Goal: Information Seeking & Learning: Find specific fact

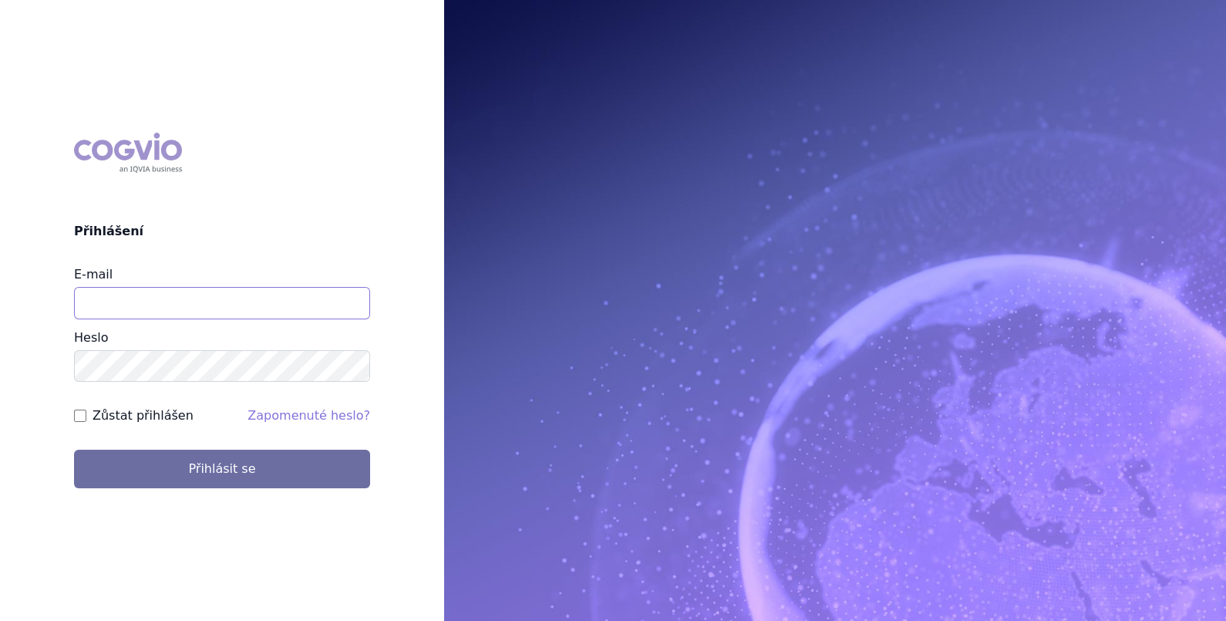
click at [147, 298] on input "E-mail" at bounding box center [222, 303] width 296 height 32
type input "martin.brunclik@sanofi.com"
click at [162, 414] on label "Zůstat přihlášen" at bounding box center [143, 415] width 101 height 19
click at [86, 414] on input "Zůstat přihlášen" at bounding box center [80, 416] width 12 height 12
checkbox input "true"
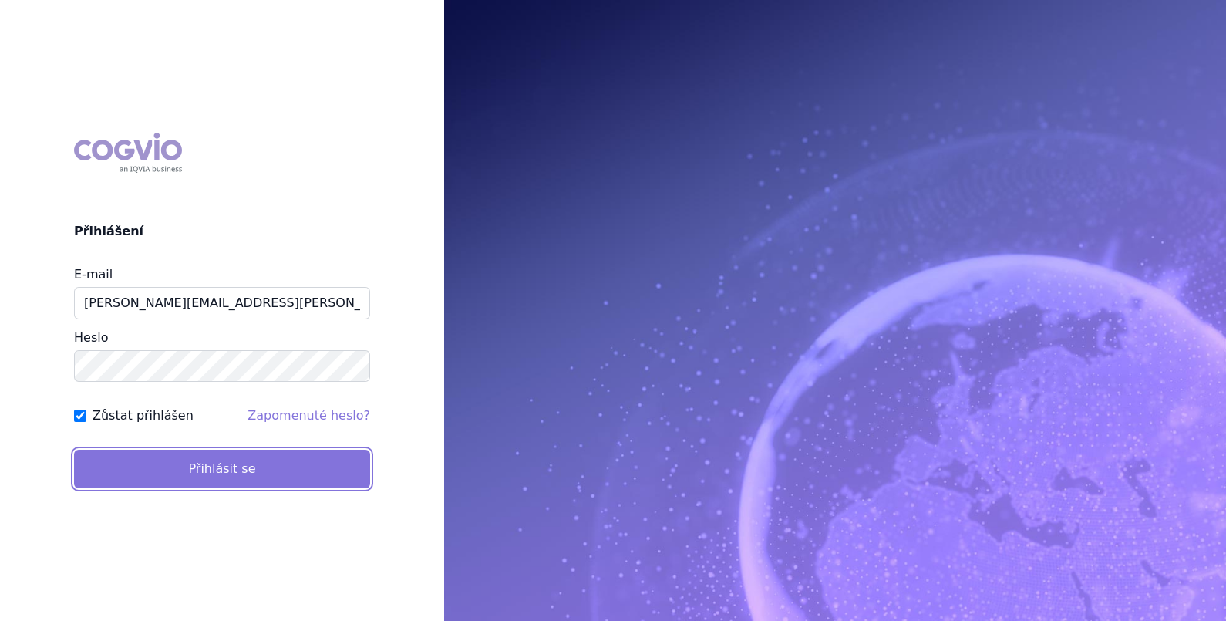
click at [170, 464] on button "Přihlásit se" at bounding box center [222, 469] width 296 height 39
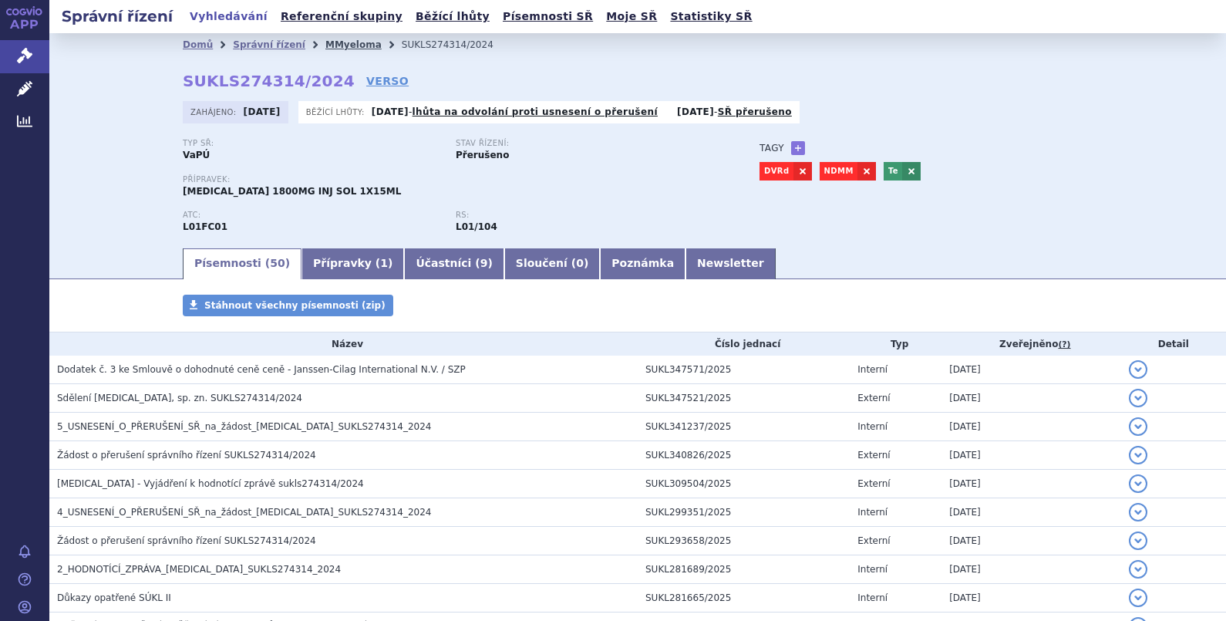
click at [329, 40] on link "MMyeloma" at bounding box center [353, 44] width 56 height 11
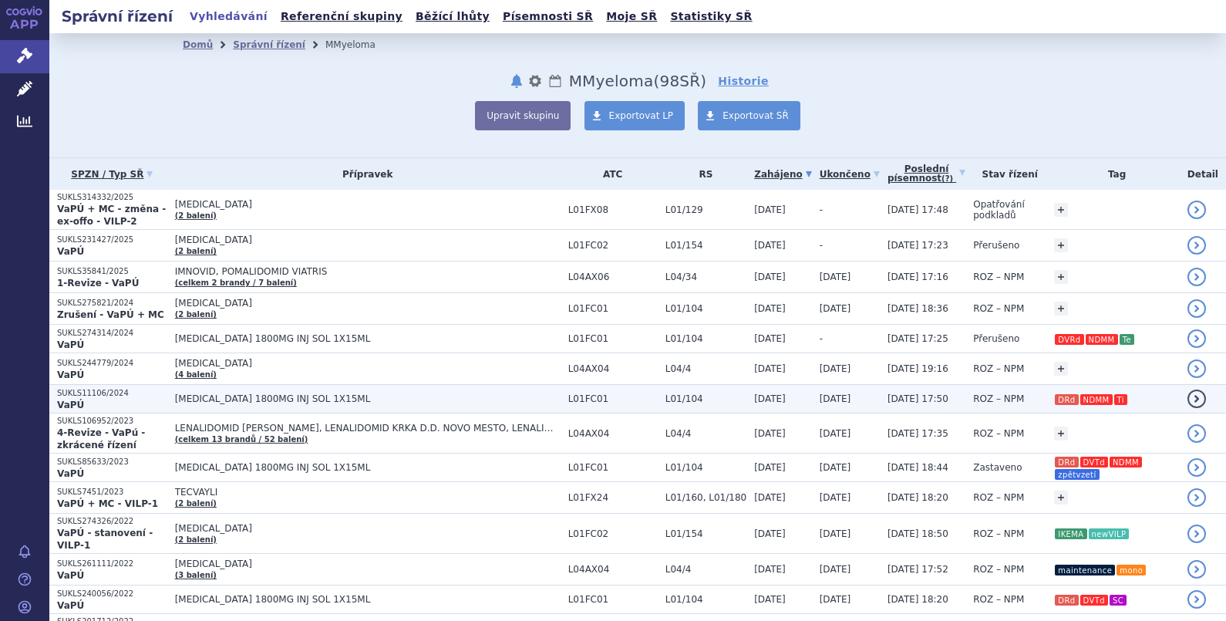
click at [314, 393] on span "DARZALEX 1800MG INJ SOL 1X15ML" at bounding box center [368, 398] width 386 height 11
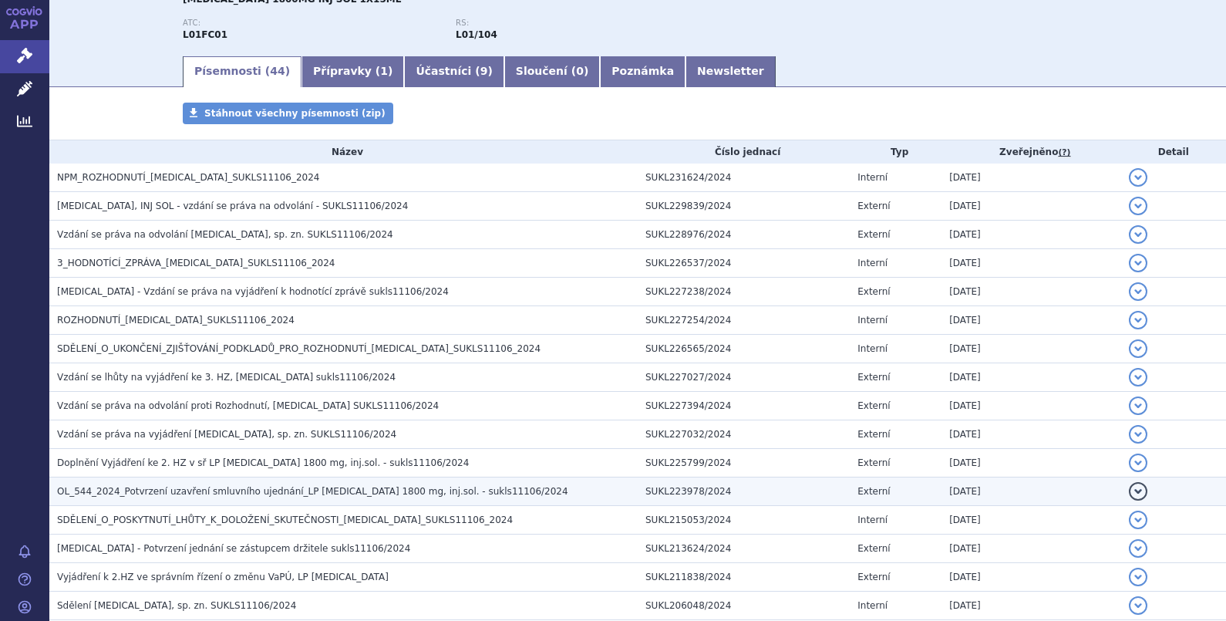
scroll to position [385, 0]
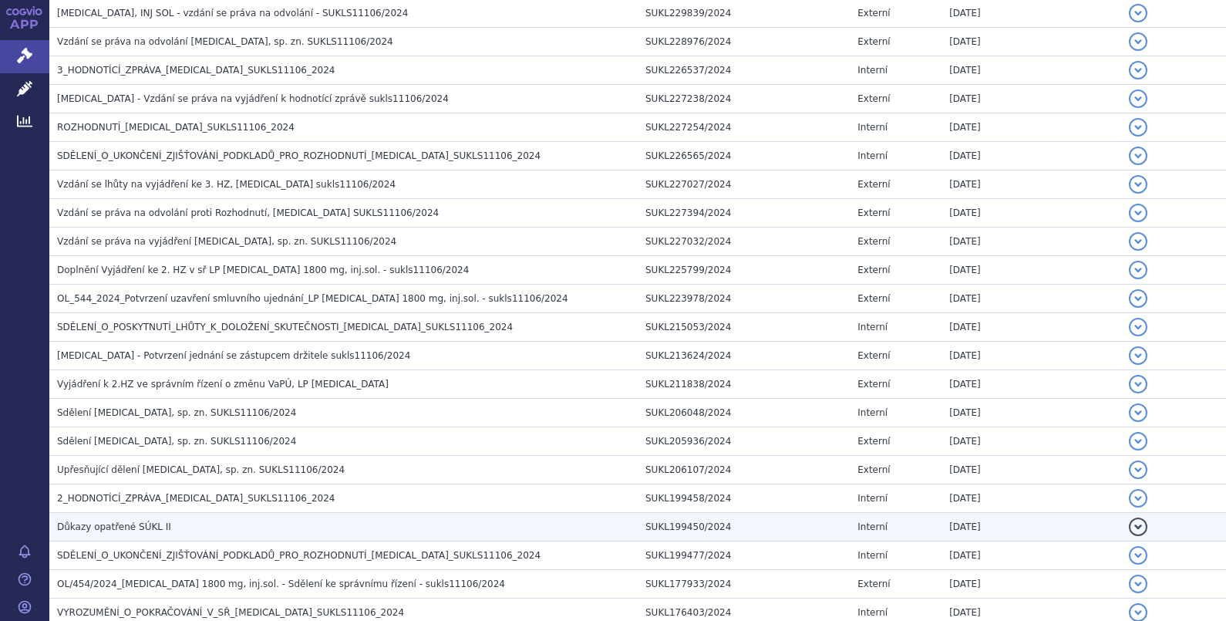
click at [141, 521] on span "Důkazy opatřené SÚKL II" at bounding box center [114, 526] width 114 height 11
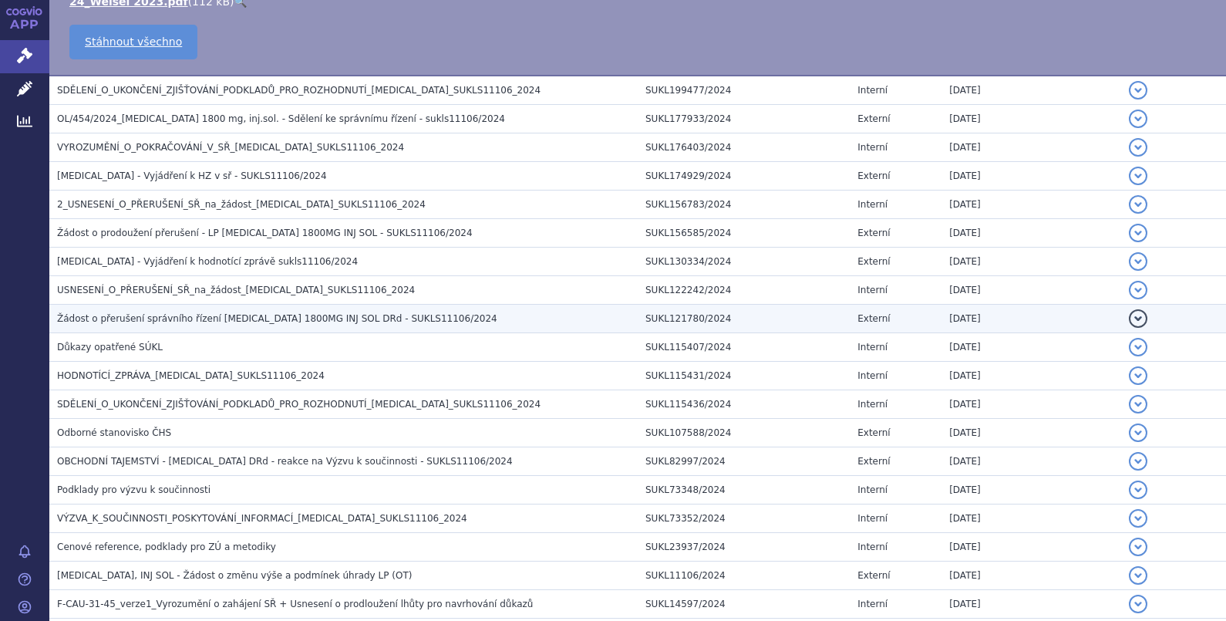
scroll to position [964, 0]
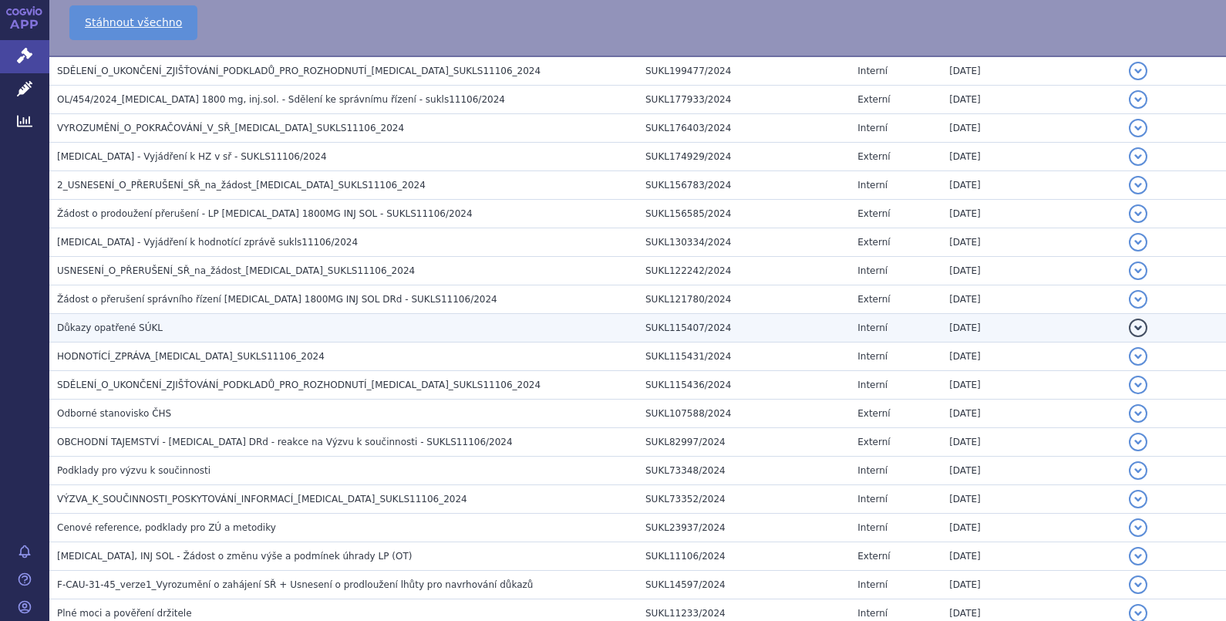
click at [135, 322] on span "Důkazy opatřené SÚKL" at bounding box center [110, 327] width 106 height 11
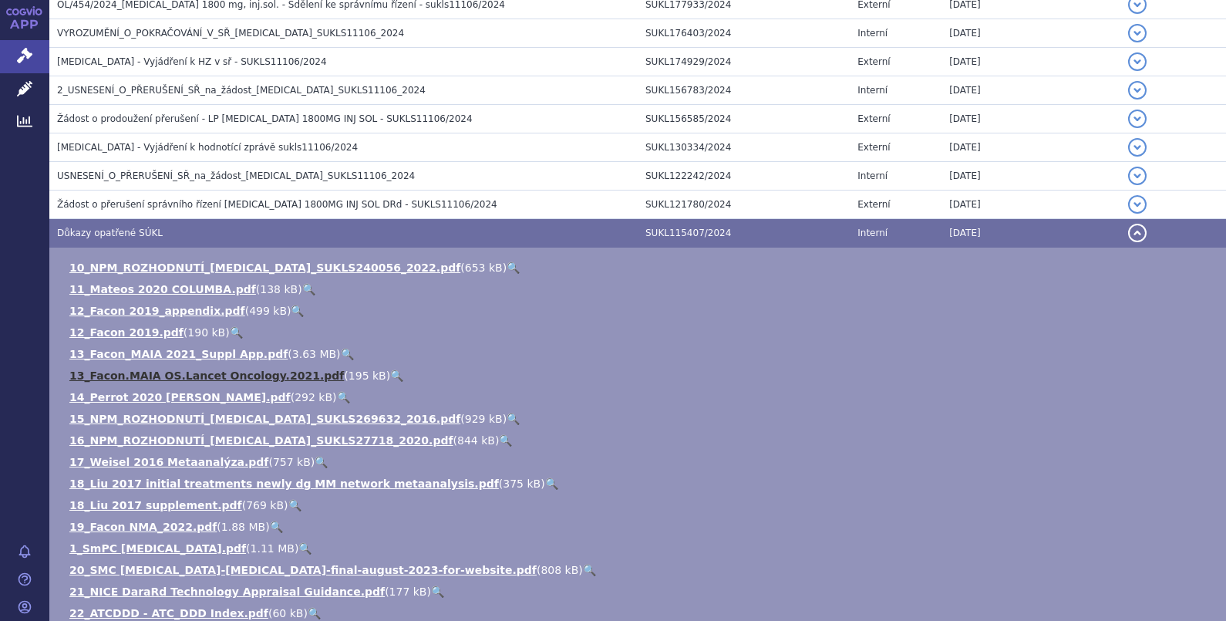
click at [143, 370] on link "13_Facon.MAIA OS.Lancet Oncology.2021.pdf" at bounding box center [206, 375] width 275 height 12
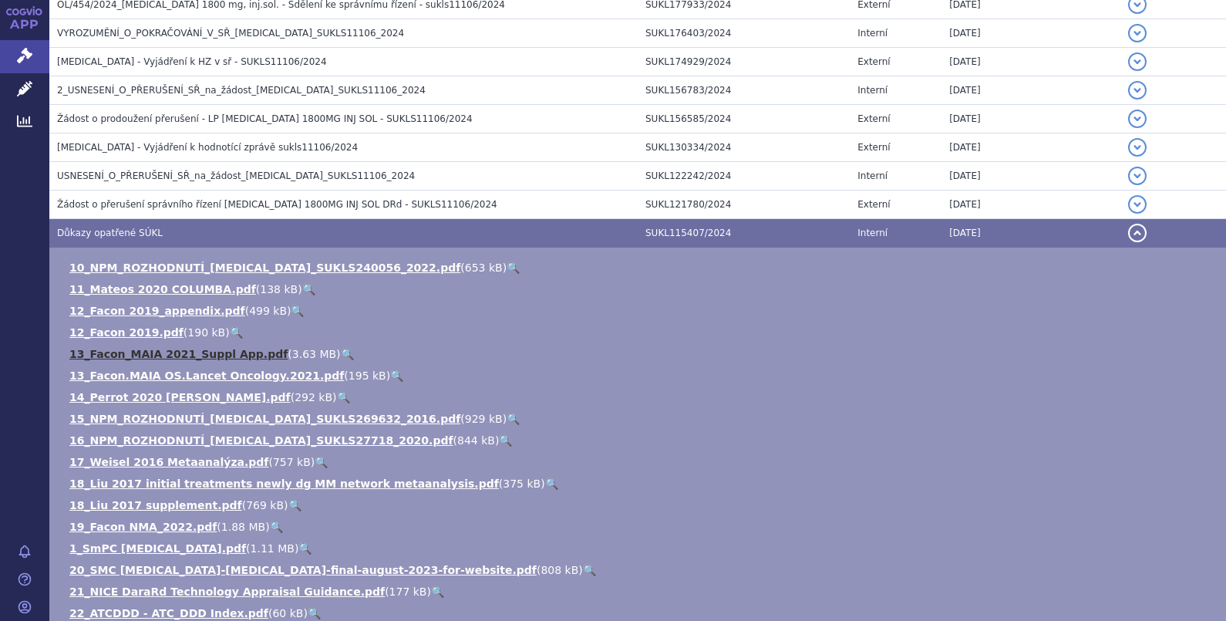
click at [143, 348] on link "13_Facon_MAIA 2021_Suppl App.pdf" at bounding box center [178, 354] width 218 height 12
click at [121, 326] on link "12_Facon 2019.pdf" at bounding box center [126, 332] width 114 height 12
click at [120, 305] on link "12_Facon 2019_appendix.pdf" at bounding box center [157, 311] width 176 height 12
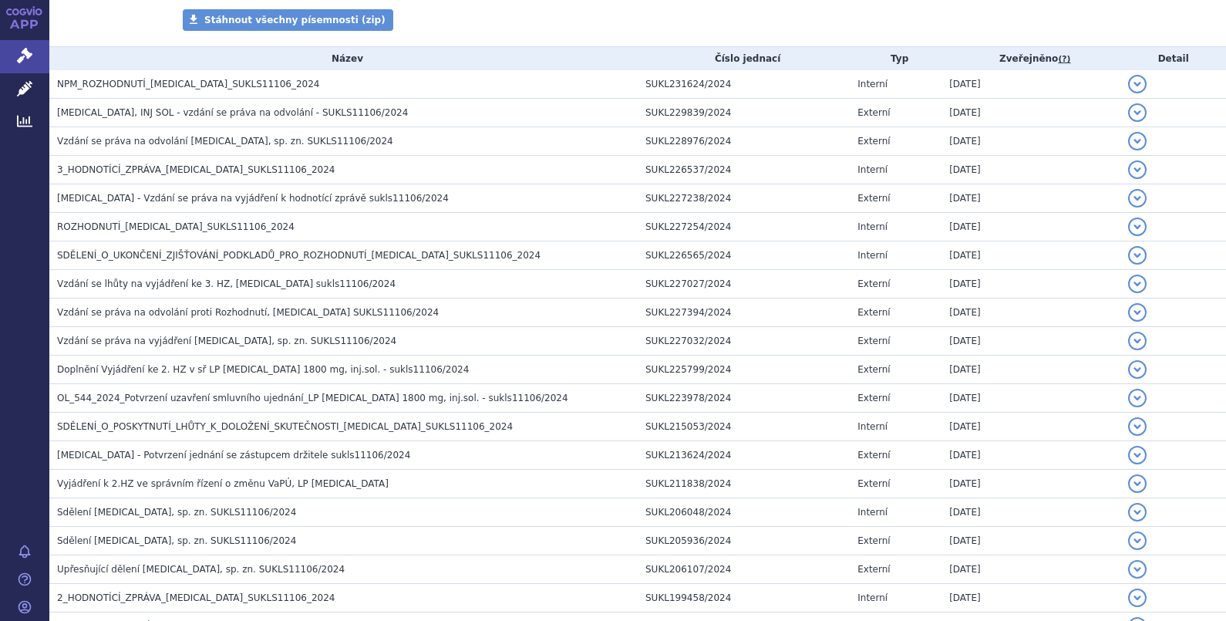
scroll to position [0, 0]
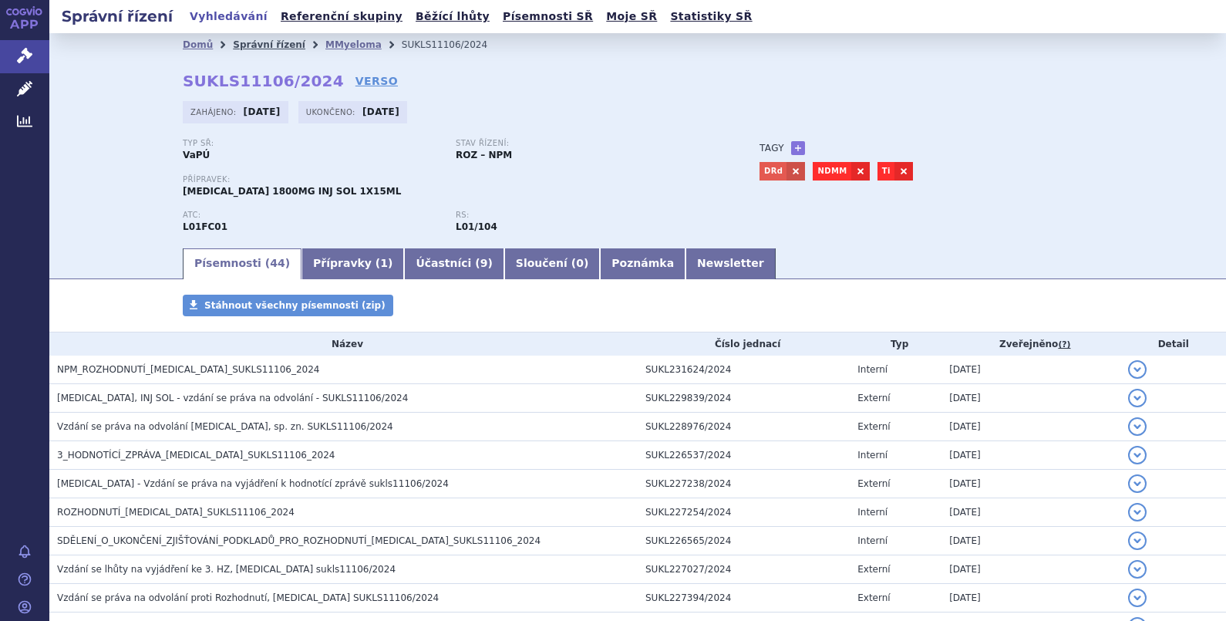
click at [248, 41] on link "Správní řízení" at bounding box center [269, 44] width 73 height 11
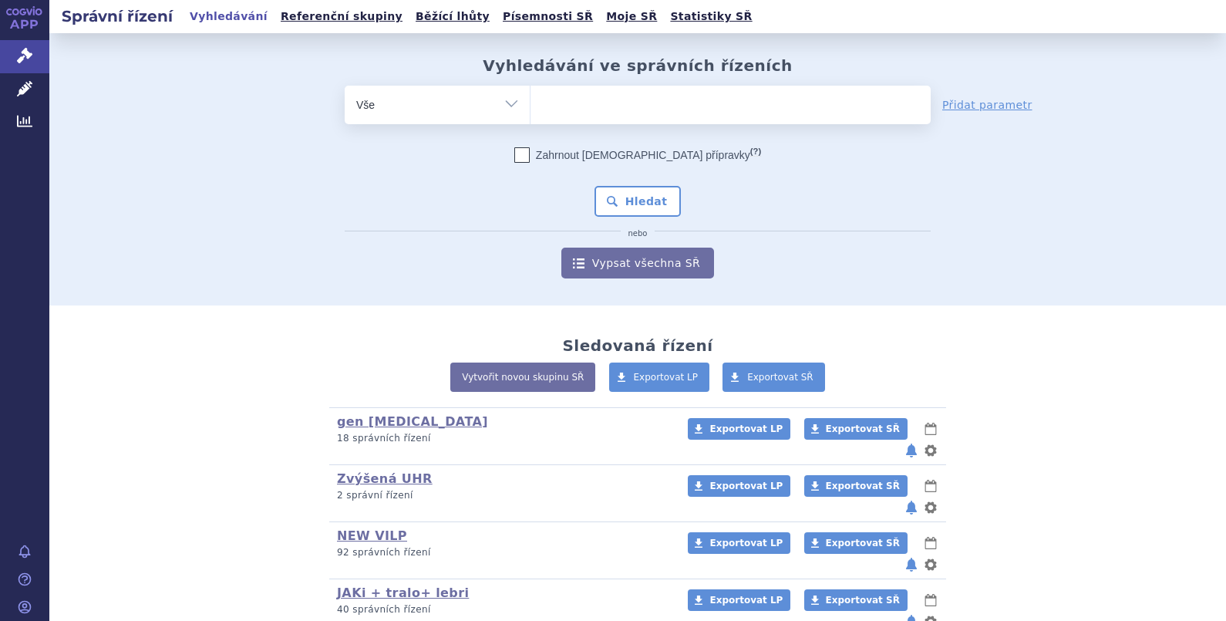
scroll to position [271, 0]
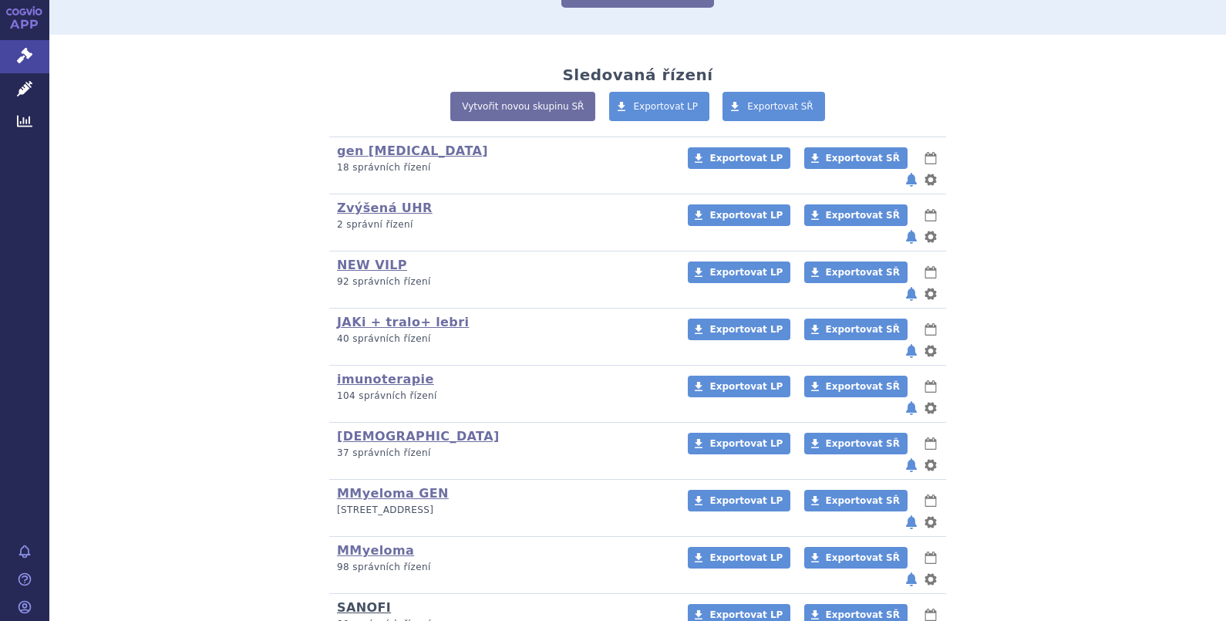
click at [363, 600] on link "SANOFI" at bounding box center [364, 607] width 54 height 15
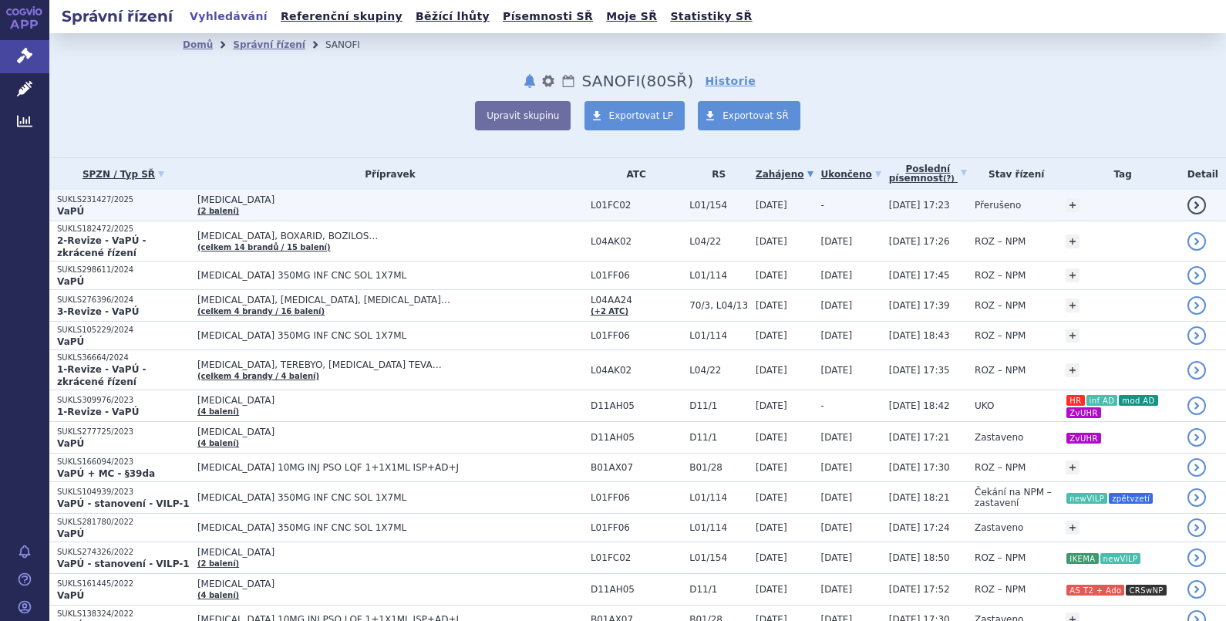
click at [240, 201] on span "[MEDICAL_DATA]" at bounding box center [390, 199] width 386 height 11
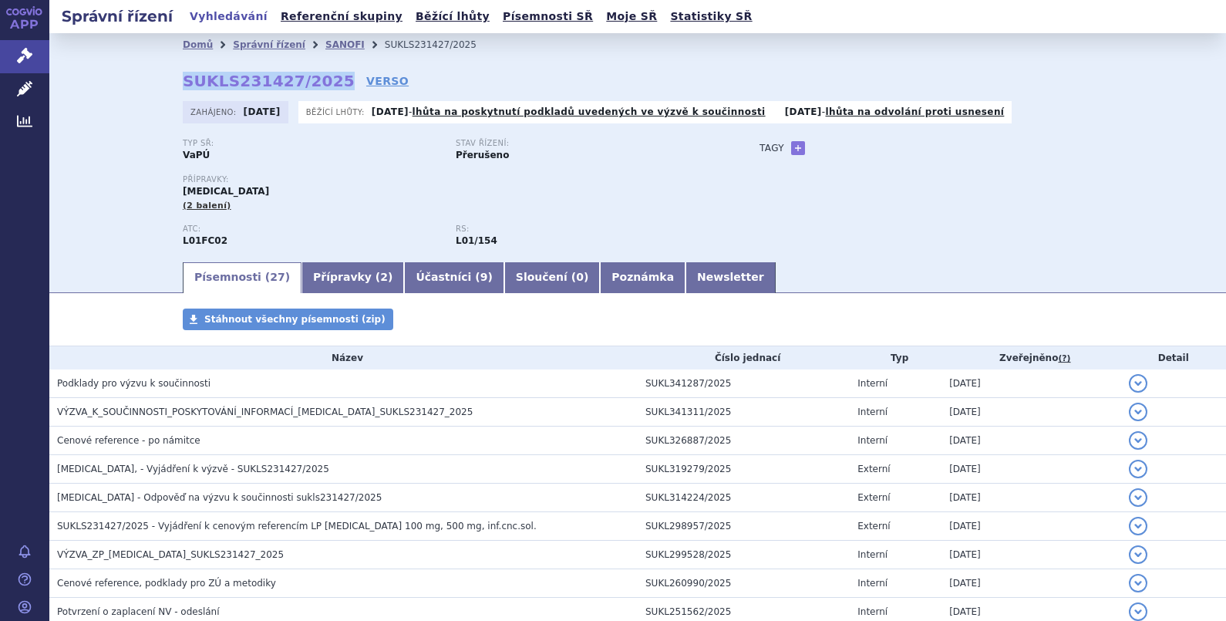
drag, startPoint x: 167, startPoint y: 81, endPoint x: 315, endPoint y: 77, distance: 148.9
click at [315, 77] on div "Domů Správní řízení [GEOGRAPHIC_DATA] SUKLS231427/2025 SUKLS231427/2025 VERSO […" at bounding box center [638, 158] width 972 height 204
copy strong "SUKLS231427/2025"
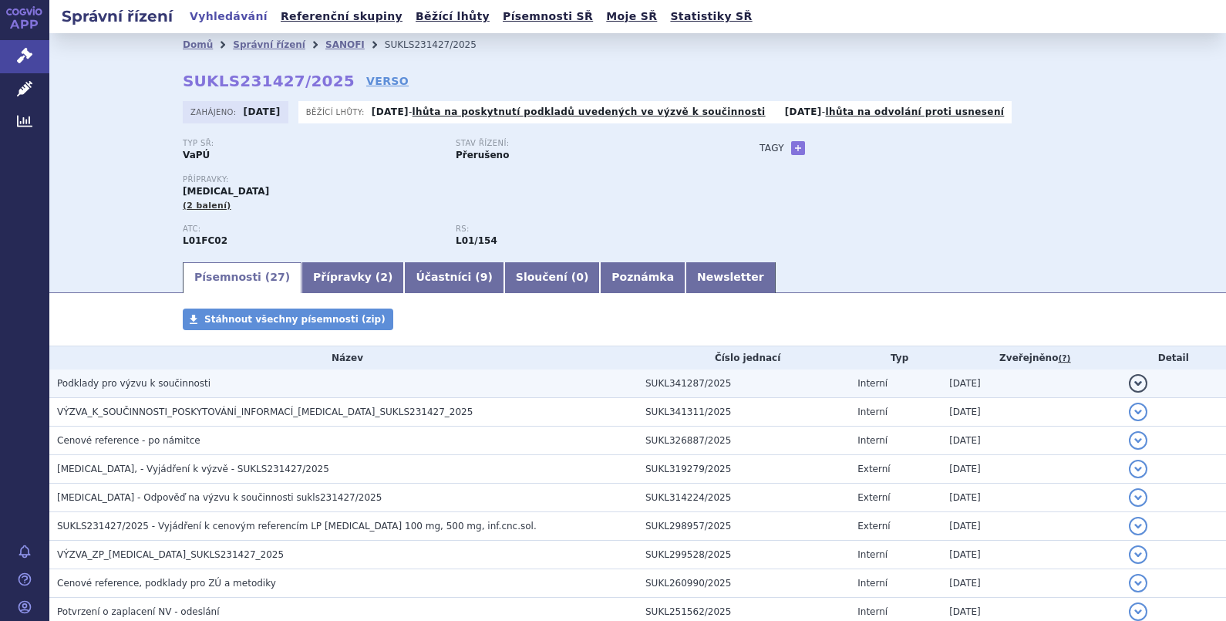
click at [131, 386] on span "Podklady pro výzvu k součinnosti" at bounding box center [133, 383] width 153 height 11
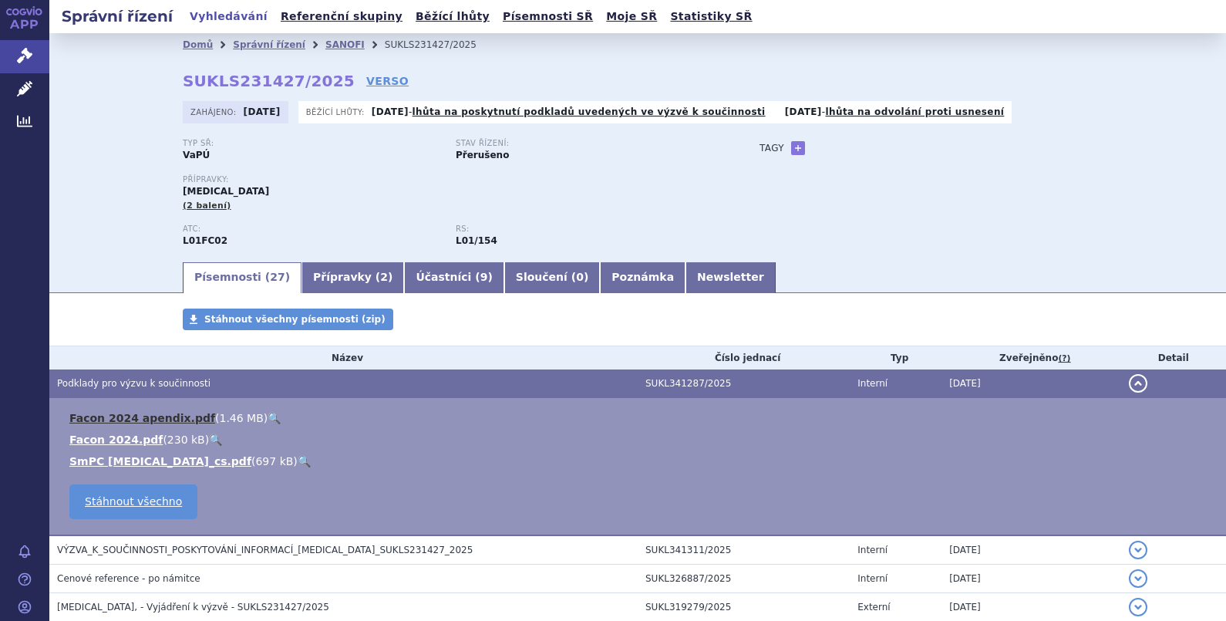
click at [143, 417] on link "Facon 2024 apendix.pdf" at bounding box center [142, 418] width 146 height 12
click at [135, 440] on link "Facon 2024.pdf" at bounding box center [115, 439] width 93 height 12
